Goal: Information Seeking & Learning: Learn about a topic

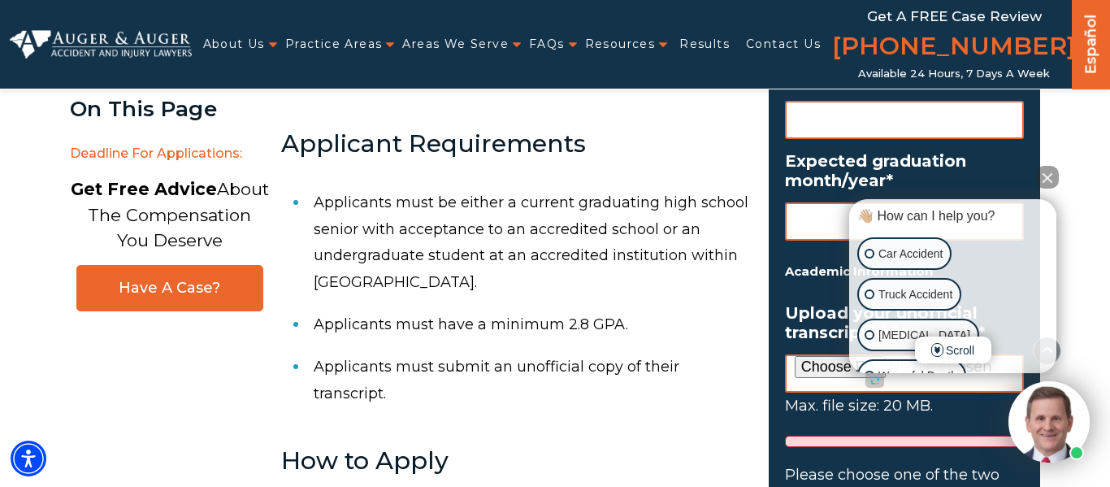
scroll to position [1289, 0]
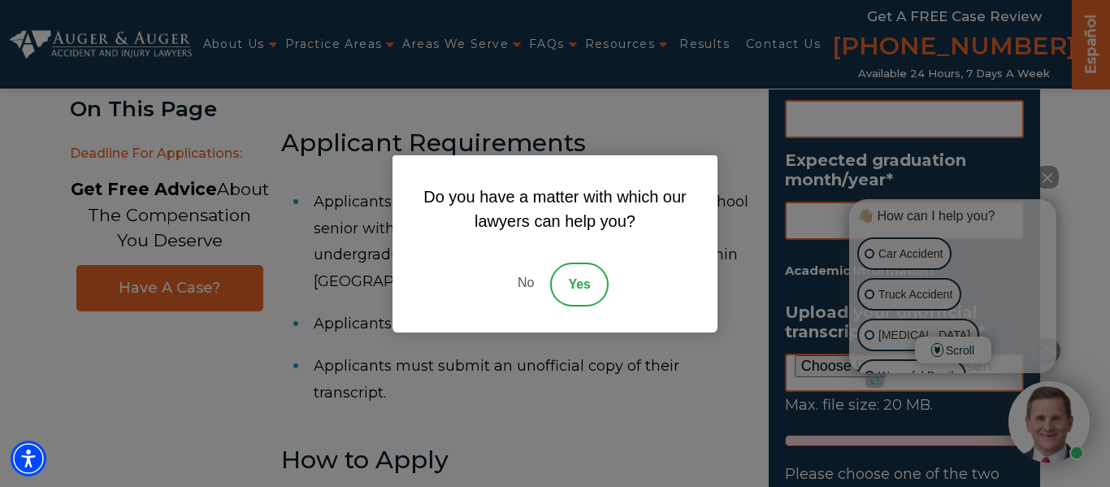
click at [510, 286] on link "No" at bounding box center [525, 284] width 49 height 44
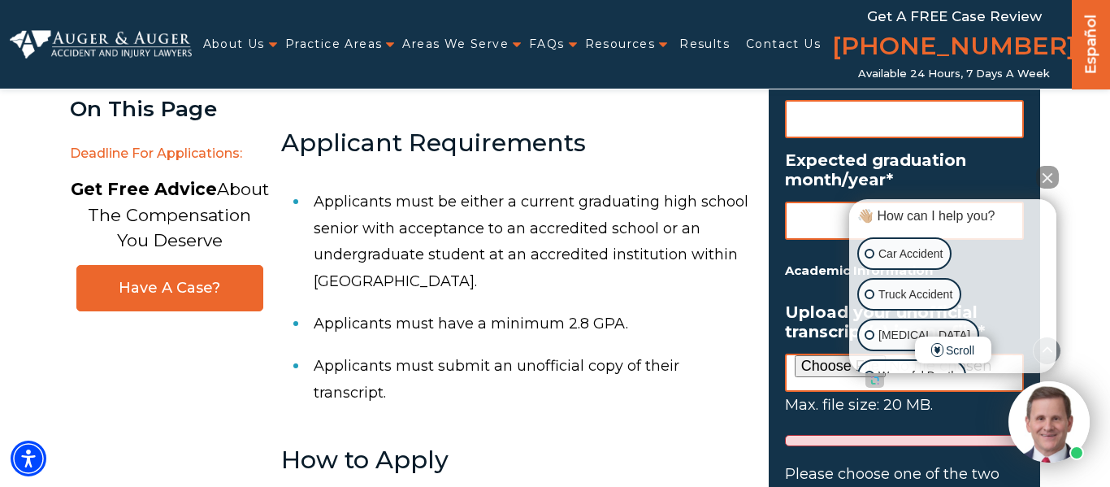
click at [349, 214] on li "Applicants must be either a current graduating high school senior with acceptan…" at bounding box center [532, 241] width 436 height 122
click at [343, 211] on li "Applicants must be either a current graduating high school senior with acceptan…" at bounding box center [532, 241] width 436 height 122
click at [330, 231] on li "Applicants must be either a current graduating high school senior with acceptan…" at bounding box center [532, 241] width 436 height 122
click at [336, 231] on li "Applicants must be either a current graduating high school senior with acceptan…" at bounding box center [532, 241] width 436 height 122
click at [333, 243] on li "Applicants must be either a current graduating high school senior with acceptan…" at bounding box center [532, 241] width 436 height 122
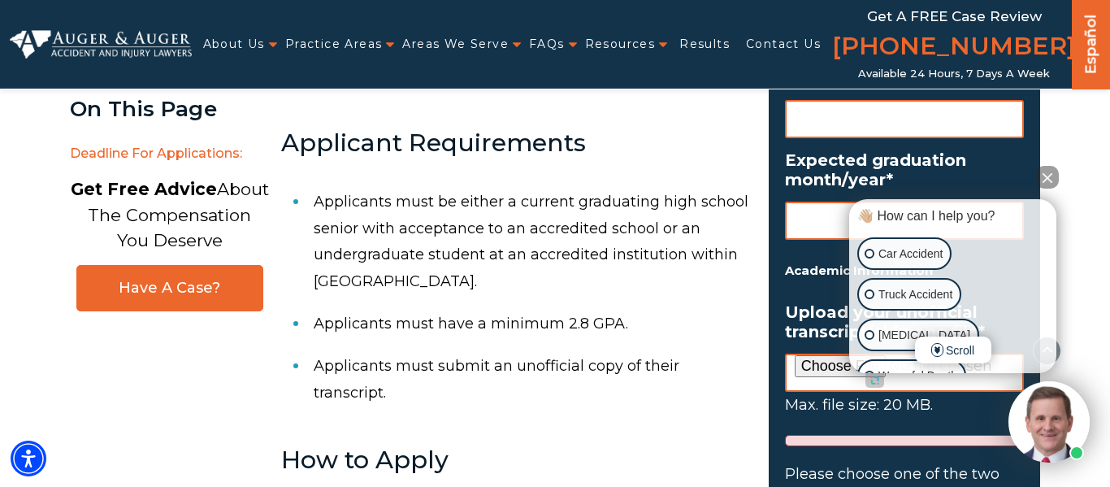
click at [332, 238] on li "Applicants must be either a current graduating high school senior with acceptan…" at bounding box center [532, 241] width 436 height 122
click at [323, 236] on li "Applicants must be either a current graduating high school senior with acceptan…" at bounding box center [532, 241] width 436 height 122
click at [328, 232] on li "Applicants must be either a current graduating high school senior with acceptan…" at bounding box center [532, 241] width 436 height 122
click at [397, 253] on li "Applicants must be either a current graduating high school senior with acceptan…" at bounding box center [532, 241] width 436 height 122
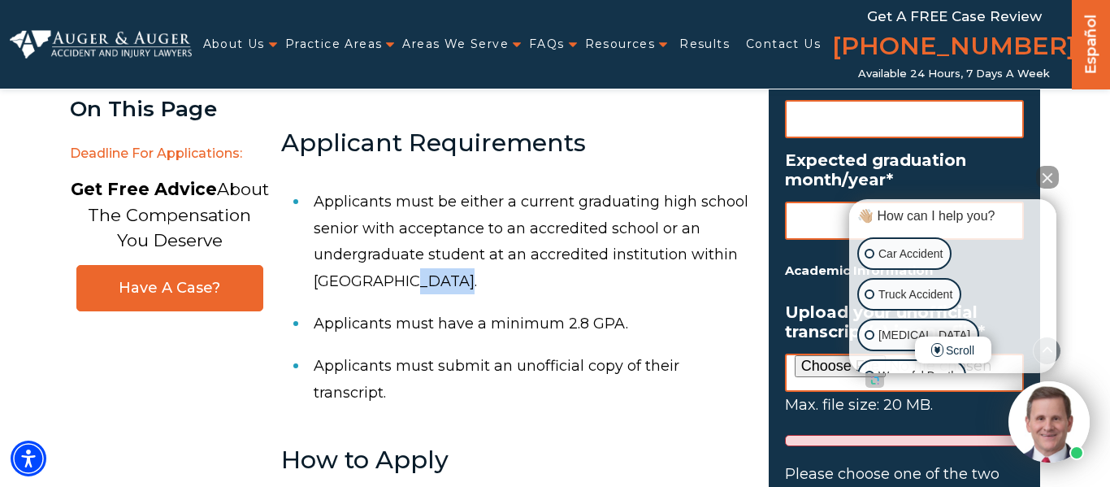
click at [397, 253] on li "Applicants must be either a current graduating high school senior with acceptan…" at bounding box center [532, 241] width 436 height 122
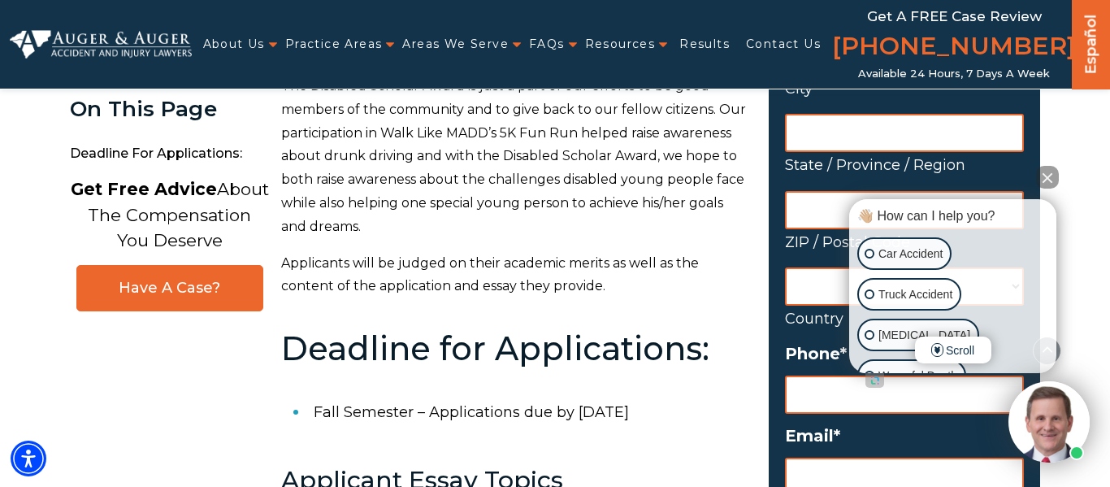
scroll to position [609, 0]
